Goal: Task Accomplishment & Management: Manage account settings

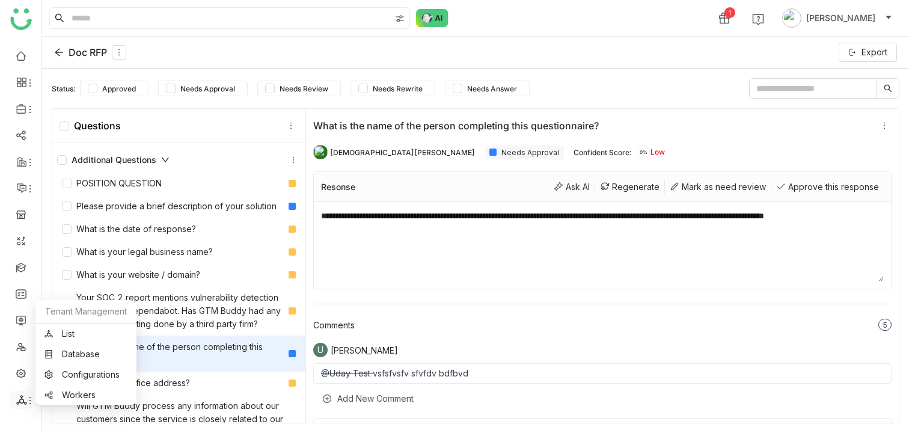
click at [23, 398] on icon at bounding box center [21, 400] width 11 height 11
click at [68, 332] on link "List" at bounding box center [86, 334] width 83 height 8
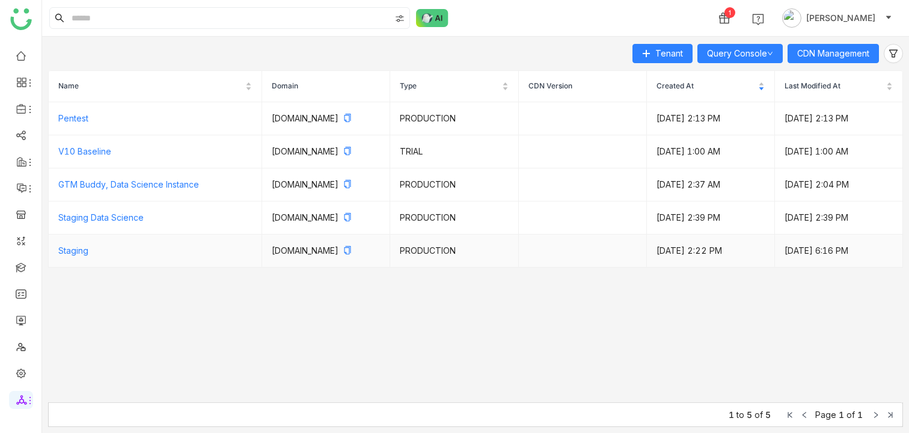
click at [98, 259] on td "Staging" at bounding box center [156, 251] width 214 height 33
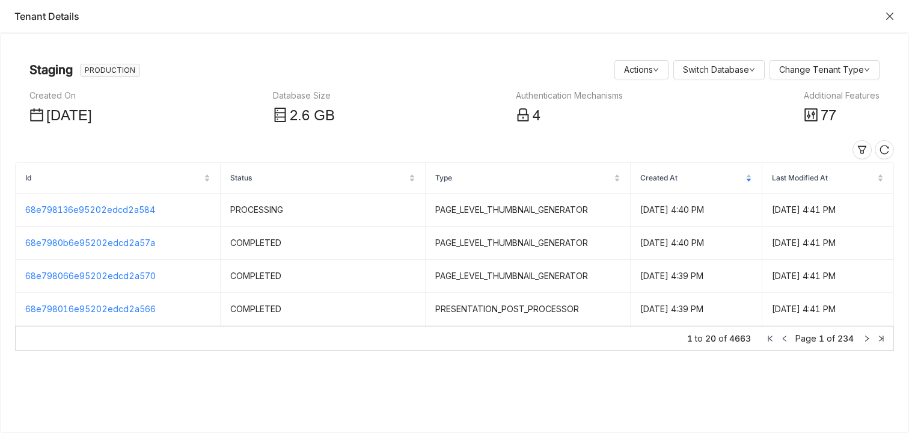
click at [819, 120] on div "77" at bounding box center [842, 116] width 76 height 23
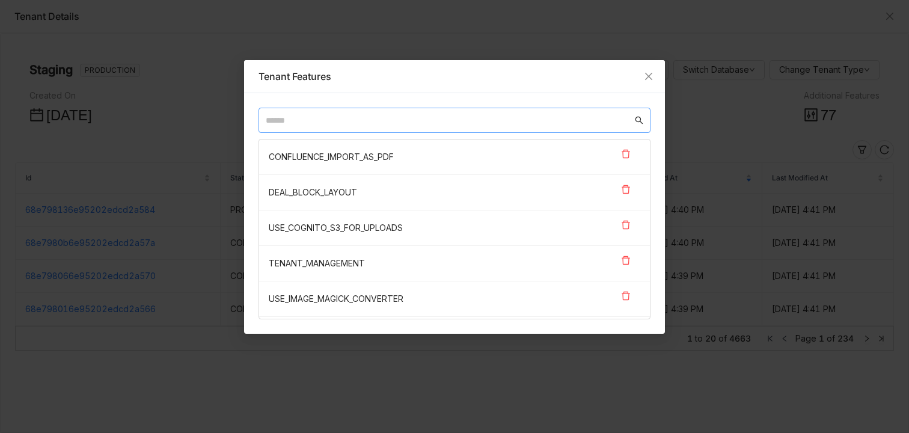
click at [331, 117] on input "text" at bounding box center [449, 120] width 367 height 13
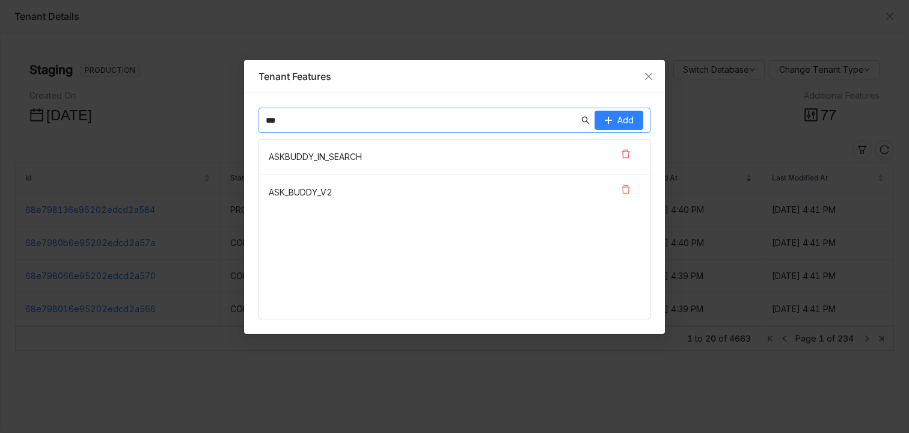
type input "***"
click at [627, 190] on icon at bounding box center [626, 190] width 10 height 10
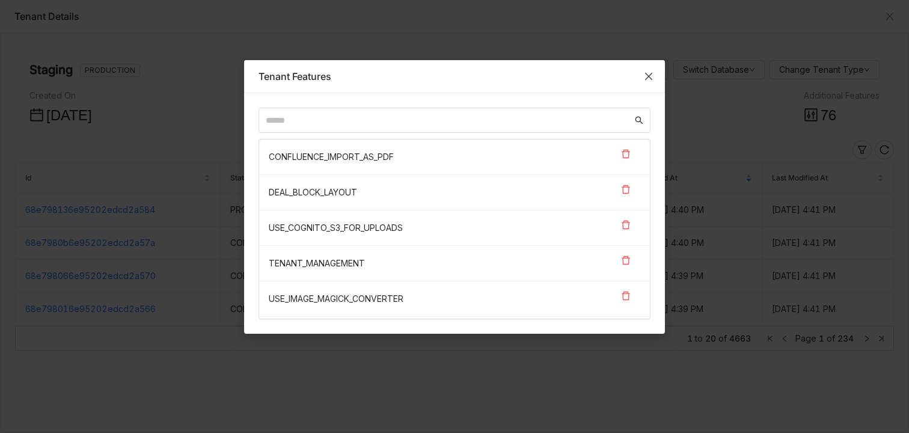
click at [649, 75] on icon "Close" at bounding box center [648, 76] width 7 height 7
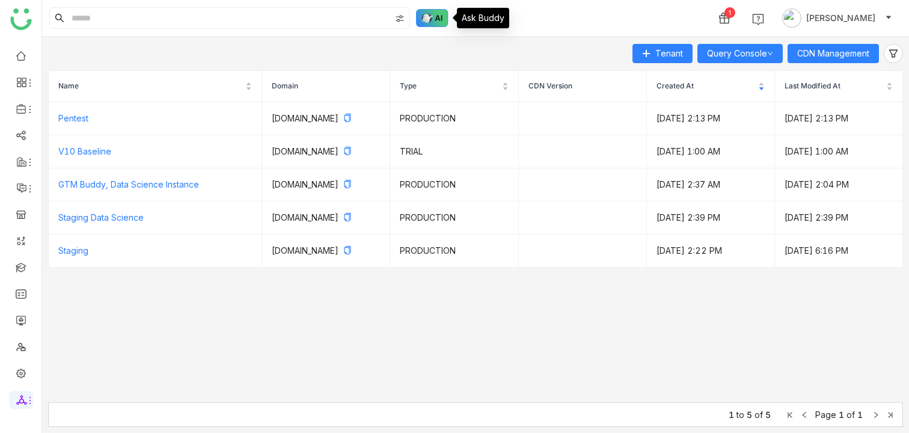
click at [440, 20] on img at bounding box center [432, 18] width 32 height 18
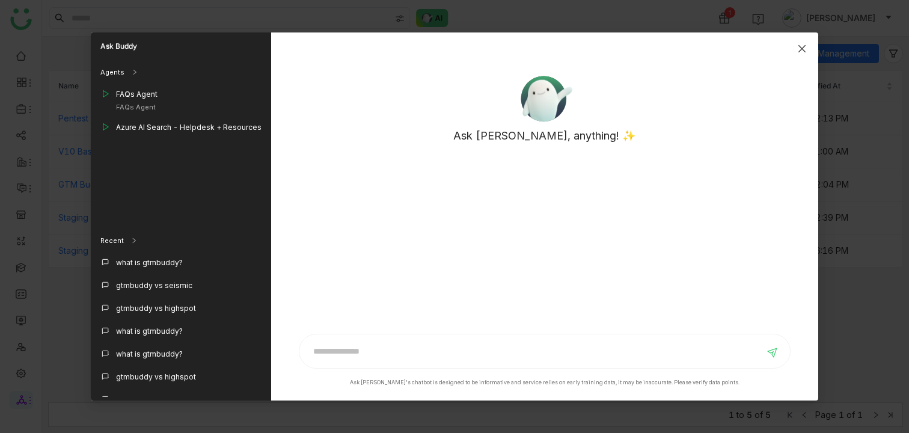
click at [803, 49] on icon "Close" at bounding box center [802, 48] width 7 height 7
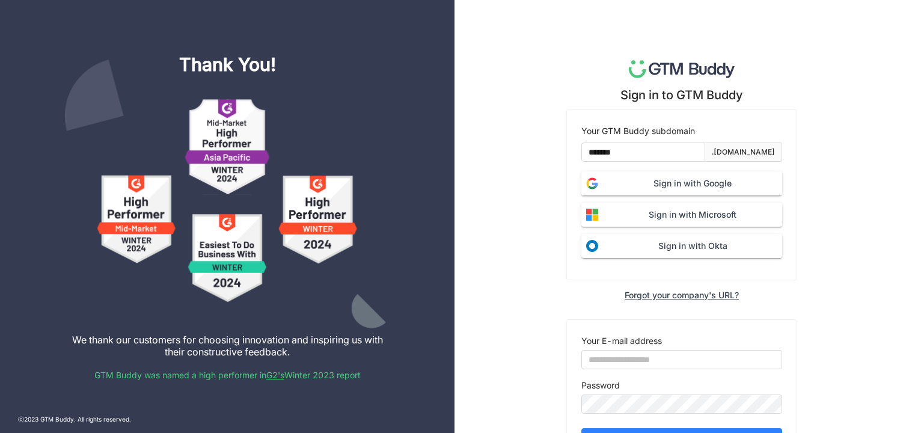
click at [675, 215] on span "Sign in with Microsoft" at bounding box center [692, 214] width 179 height 13
